Goal: Information Seeking & Learning: Learn about a topic

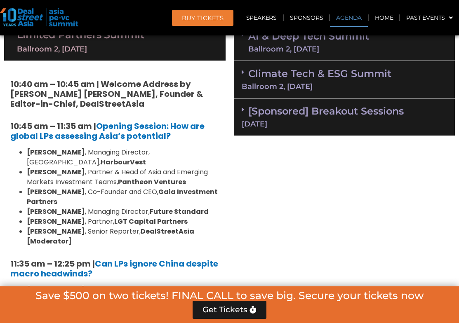
scroll to position [564, 0]
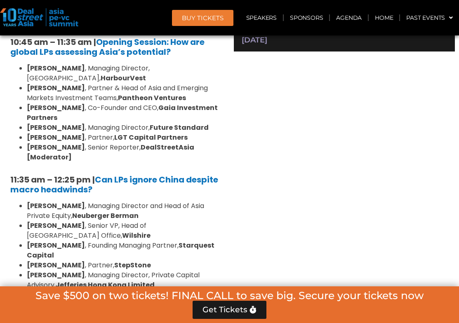
scroll to position [668, 0]
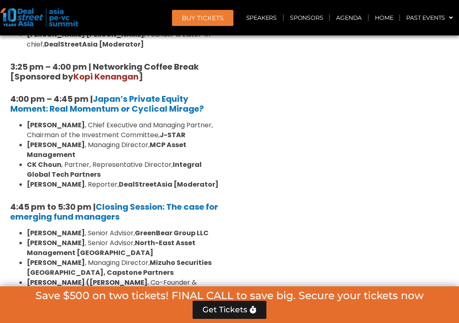
scroll to position [1180, 0]
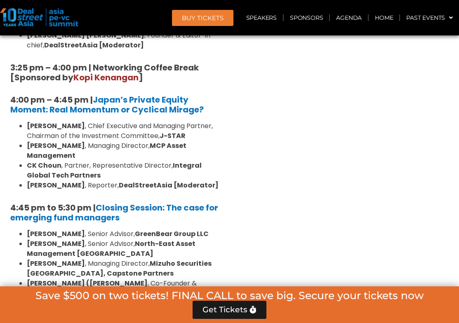
click at [163, 121] on li "[PERSON_NAME] , Chief Executive and Managing Partner, Chairman of the Investmen…" at bounding box center [123, 131] width 193 height 20
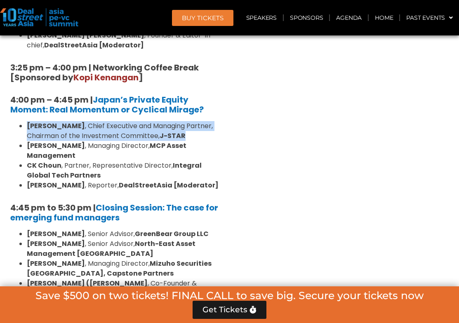
click at [152, 141] on li "[PERSON_NAME] , Managing Director, MCP Asset Management" at bounding box center [123, 151] width 193 height 20
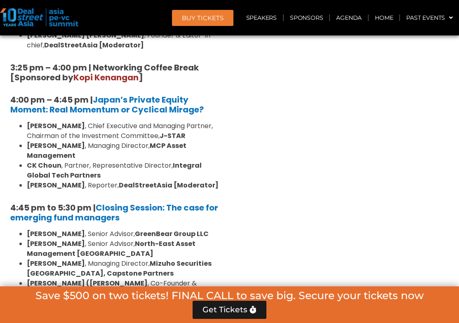
click at [152, 141] on li "[PERSON_NAME] , Managing Director, MCP Asset Management" at bounding box center [123, 151] width 193 height 20
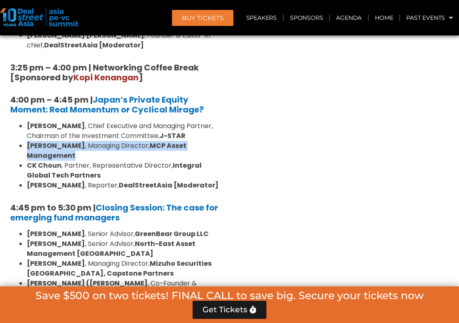
click at [154, 141] on li "[PERSON_NAME] , Managing Director, MCP Asset Management" at bounding box center [123, 151] width 193 height 20
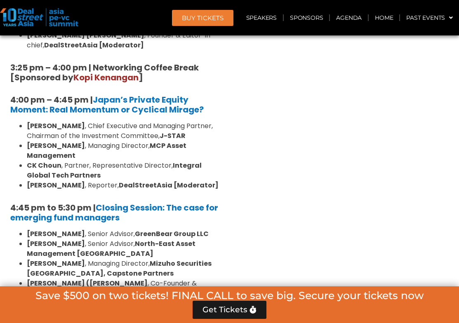
click at [154, 141] on li "[PERSON_NAME] , Managing Director, MCP Asset Management" at bounding box center [123, 151] width 193 height 20
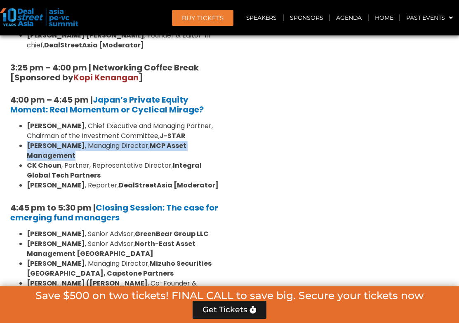
click at [153, 121] on li "[PERSON_NAME] , Chief Executive and Managing Partner, Chairman of the Investmen…" at bounding box center [123, 131] width 193 height 20
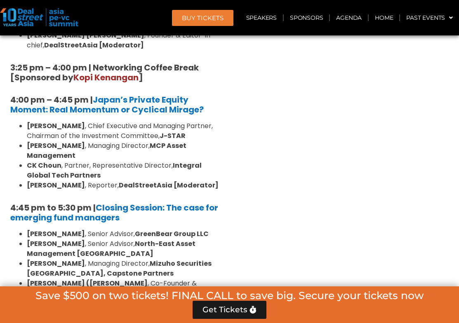
click at [153, 121] on li "[PERSON_NAME] , Chief Executive and Managing Partner, Chairman of the Investmen…" at bounding box center [123, 131] width 193 height 20
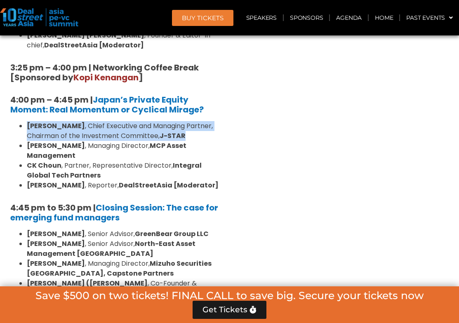
click at [151, 141] on li "[PERSON_NAME] , Managing Director, MCP Asset Management" at bounding box center [123, 151] width 193 height 20
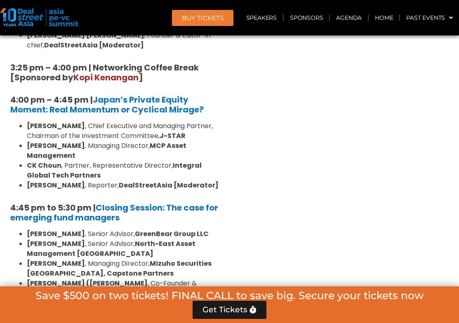
click at [151, 141] on li "[PERSON_NAME] , Managing Director, MCP Asset Management" at bounding box center [123, 151] width 193 height 20
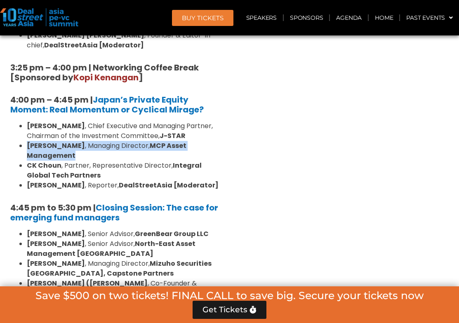
click at [152, 121] on li "[PERSON_NAME] , Chief Executive and Managing Partner, Chairman of the Investmen…" at bounding box center [123, 131] width 193 height 20
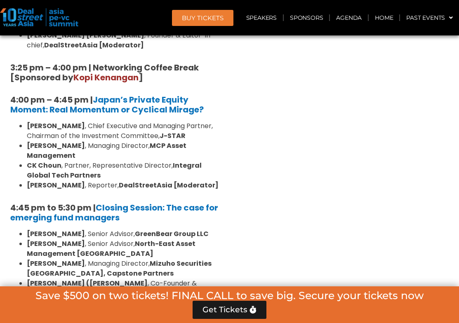
click at [152, 121] on li "[PERSON_NAME] , Chief Executive and Managing Partner, Chairman of the Investmen…" at bounding box center [123, 131] width 193 height 20
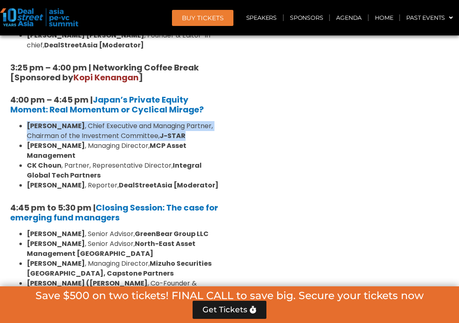
click at [152, 121] on li "[PERSON_NAME] , Chief Executive and Managing Partner, Chairman of the Investmen…" at bounding box center [123, 131] width 193 height 20
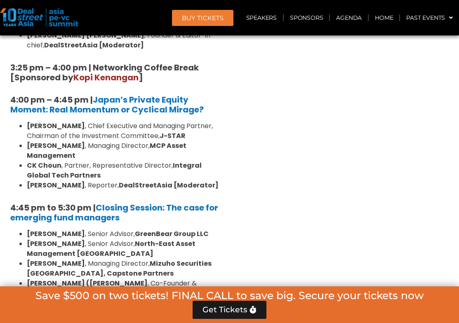
click at [152, 121] on li "[PERSON_NAME] , Chief Executive and Managing Partner, Chairman of the Investmen…" at bounding box center [123, 131] width 193 height 20
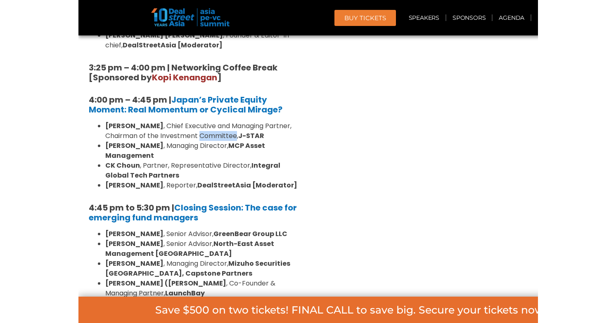
scroll to position [1151, 0]
